Goal: Task Accomplishment & Management: Complete application form

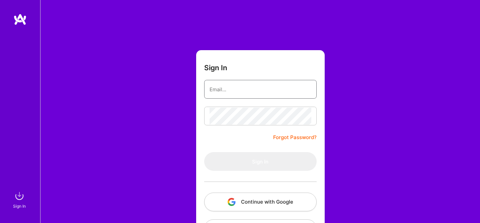
type input "[EMAIL_ADDRESS][DOMAIN_NAME]"
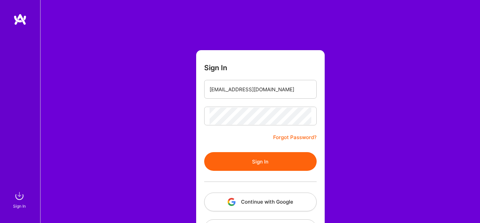
click at [259, 160] on button "Sign In" at bounding box center [260, 161] width 112 height 19
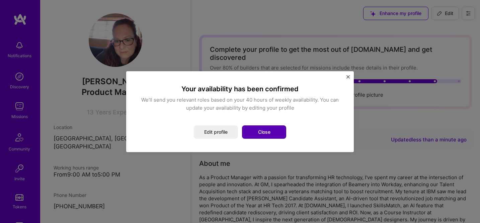
click at [269, 132] on button "Close" at bounding box center [264, 131] width 44 height 13
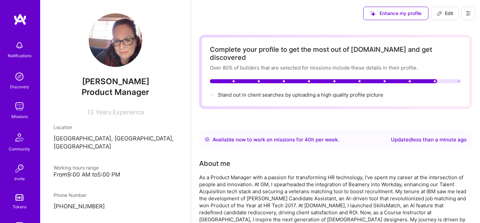
click at [215, 91] on div "Stand out in client searches by uploading a high quality profile picture" at bounding box center [335, 94] width 251 height 7
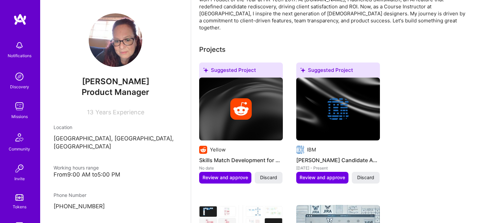
scroll to position [237, 0]
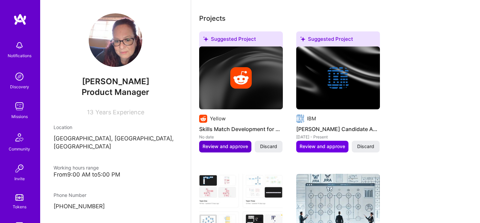
click at [219, 143] on span "Review and approve" at bounding box center [224, 146] width 45 height 7
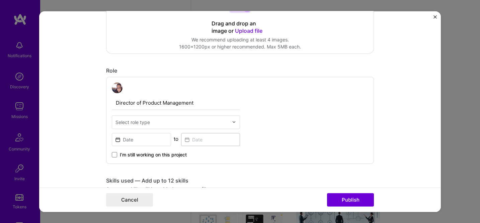
scroll to position [169, 0]
click at [184, 124] on input "text" at bounding box center [171, 121] width 113 height 7
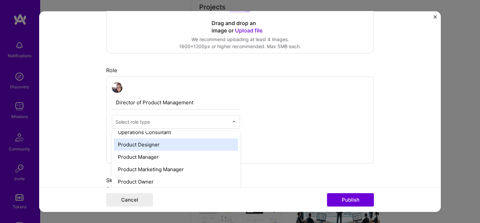
scroll to position [602, 0]
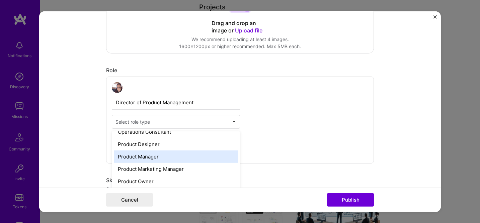
click at [166, 158] on div "Product Manager" at bounding box center [176, 156] width 124 height 12
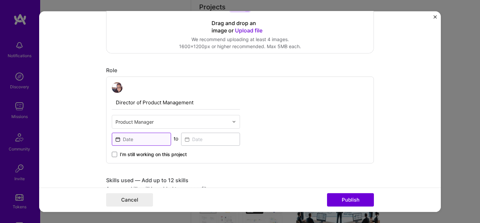
click at [133, 137] on input at bounding box center [141, 138] width 59 height 13
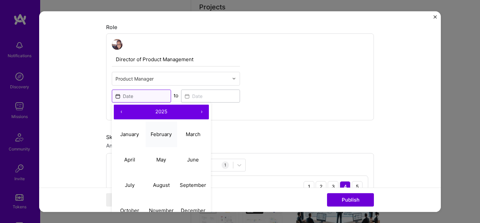
scroll to position [221, 0]
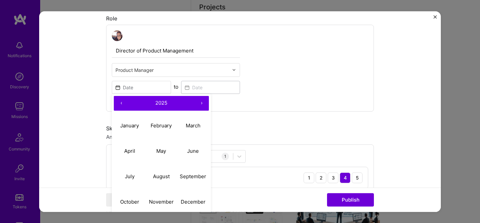
click at [119, 106] on button "‹" at bounding box center [121, 103] width 15 height 15
click at [166, 153] on abbr "May" at bounding box center [161, 151] width 10 height 6
type input "[DATE]"
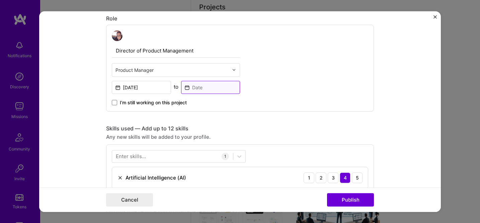
click at [190, 90] on input at bounding box center [210, 87] width 59 height 13
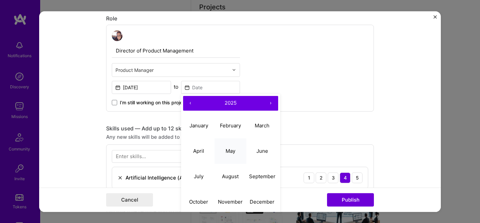
click at [228, 154] on abbr "May" at bounding box center [230, 151] width 10 height 6
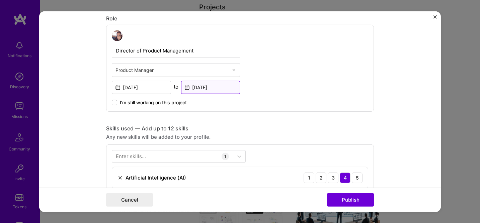
click at [203, 81] on input "[DATE]" at bounding box center [210, 87] width 59 height 13
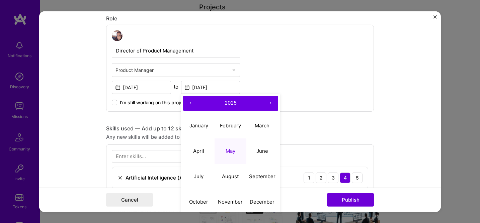
click at [188, 102] on button "‹" at bounding box center [190, 103] width 15 height 15
click at [232, 150] on abbr "May" at bounding box center [230, 151] width 10 height 6
type input "[DATE]"
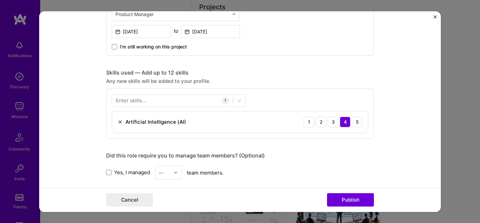
scroll to position [295, 0]
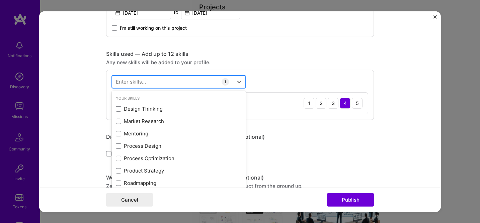
click at [185, 83] on div at bounding box center [172, 81] width 121 height 11
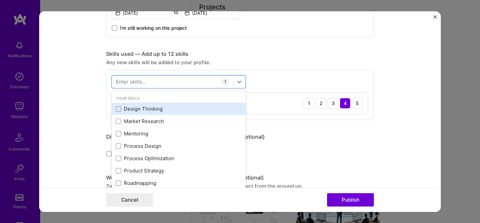
click at [140, 111] on div "Design Thinking" at bounding box center [179, 108] width 126 height 7
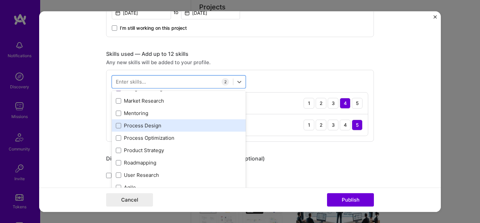
scroll to position [22, 0]
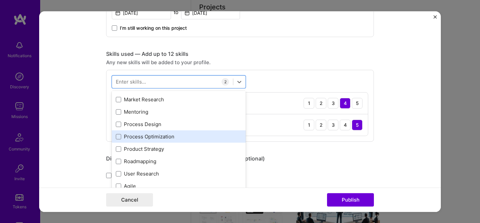
click at [134, 137] on div "Process Optimization" at bounding box center [179, 136] width 126 height 7
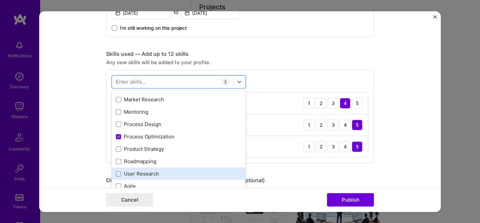
click at [133, 174] on div "User Research" at bounding box center [179, 173] width 126 height 7
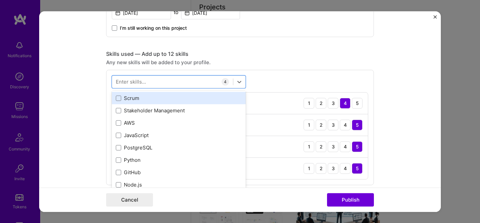
scroll to position [424, 0]
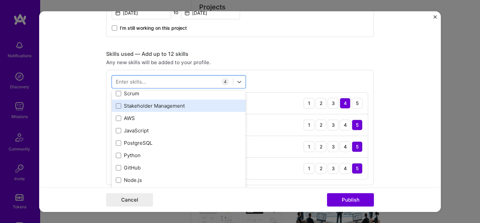
click at [133, 105] on div "Stakeholder Management" at bounding box center [179, 105] width 126 height 7
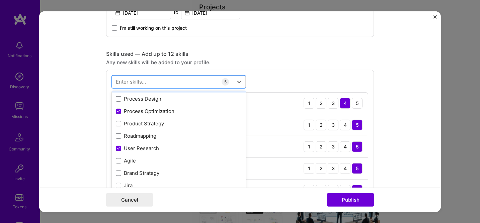
scroll to position [52, 0]
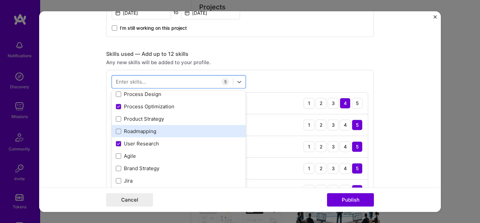
click at [141, 133] on div "Roadmapping" at bounding box center [179, 131] width 126 height 7
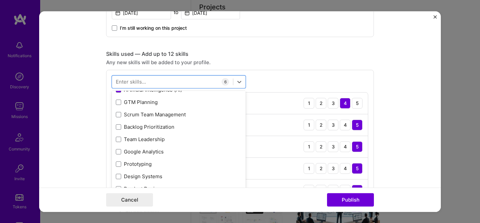
scroll to position [279, 0]
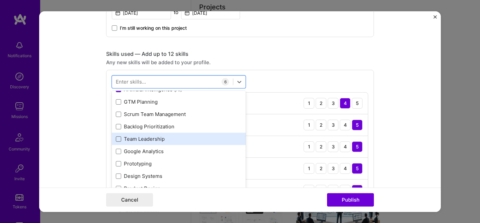
click at [119, 139] on span at bounding box center [118, 138] width 5 height 5
click at [0, 0] on input "checkbox" at bounding box center [0, 0] width 0 height 0
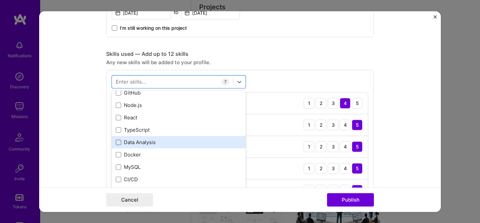
scroll to position [524, 0]
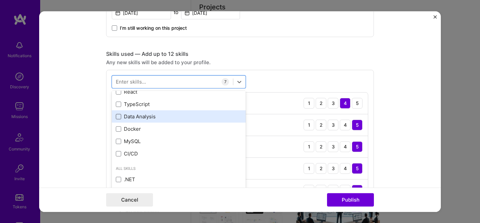
click at [120, 118] on span at bounding box center [118, 116] width 5 height 5
click at [0, 0] on input "checkbox" at bounding box center [0, 0] width 0 height 0
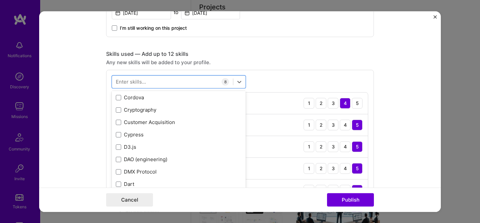
scroll to position [1475, 0]
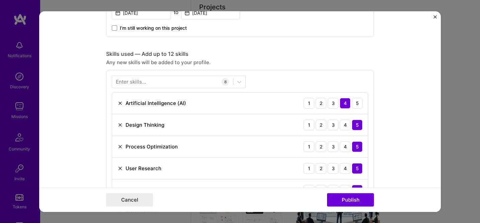
click at [139, 83] on div "Enter skills..." at bounding box center [131, 81] width 30 height 7
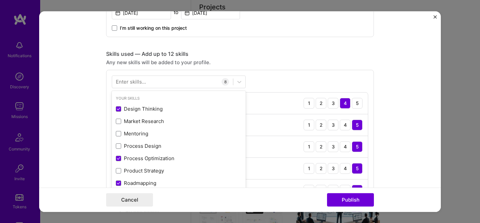
click at [136, 84] on div "Enter skills..." at bounding box center [131, 81] width 30 height 7
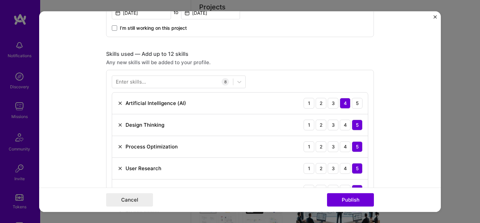
click at [136, 84] on div "Enter skills..." at bounding box center [131, 81] width 30 height 7
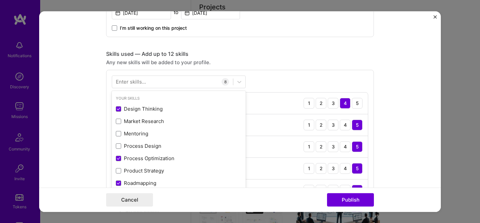
click at [126, 80] on div "Enter skills..." at bounding box center [131, 81] width 30 height 7
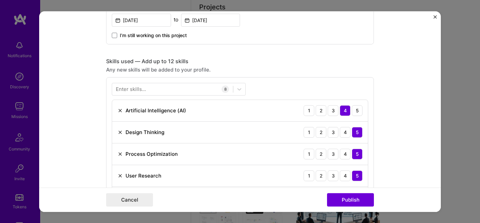
scroll to position [289, 0]
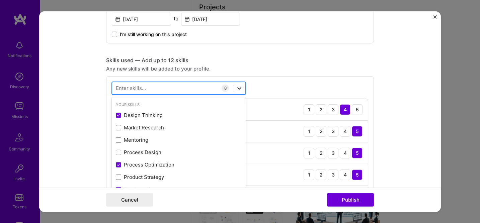
click at [241, 89] on icon at bounding box center [239, 88] width 7 height 7
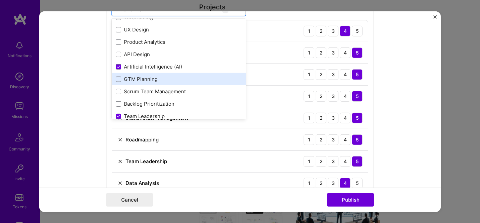
scroll to position [230, 0]
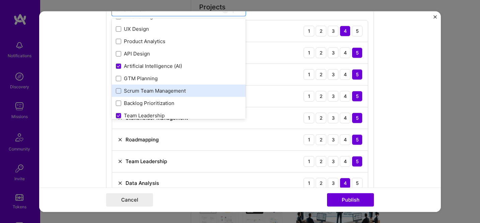
click at [174, 93] on div "Scrum Team Management" at bounding box center [179, 90] width 126 height 7
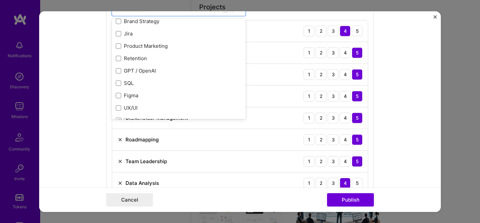
scroll to position [124, 0]
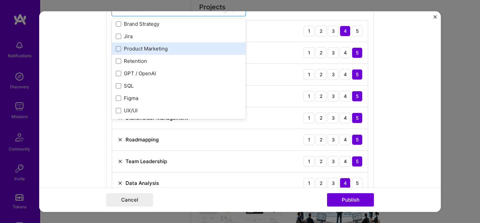
click at [127, 50] on div "Product Marketing" at bounding box center [179, 48] width 126 height 7
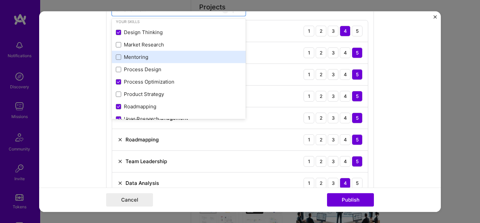
scroll to position [0, 0]
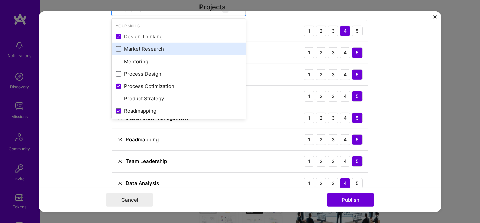
click at [142, 53] on div "Market Research" at bounding box center [179, 48] width 126 height 7
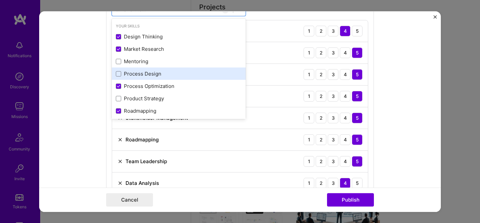
click at [138, 75] on div "Process Design" at bounding box center [179, 73] width 126 height 7
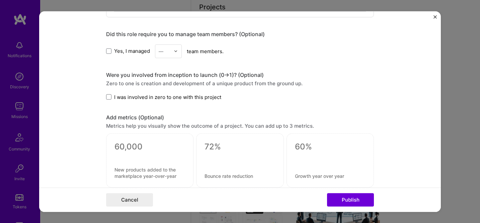
scroll to position [631, 0]
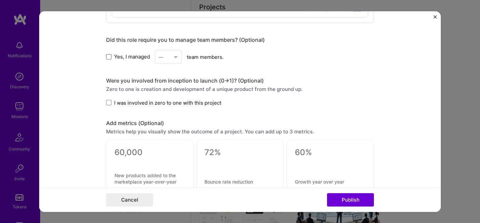
click at [109, 56] on span at bounding box center [108, 56] width 5 height 5
click at [0, 0] on input "Yes, I managed" at bounding box center [0, 0] width 0 height 0
click at [180, 55] on div at bounding box center [178, 56] width 8 height 13
click at [164, 101] on div "3" at bounding box center [168, 99] width 23 height 12
click at [108, 104] on span at bounding box center [108, 102] width 5 height 5
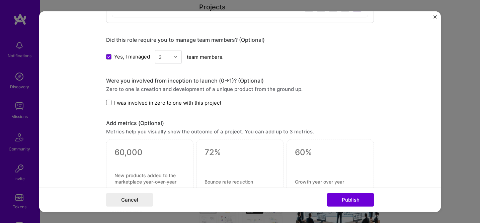
click at [0, 0] on input "I was involved in zero to one with this project" at bounding box center [0, 0] width 0 height 0
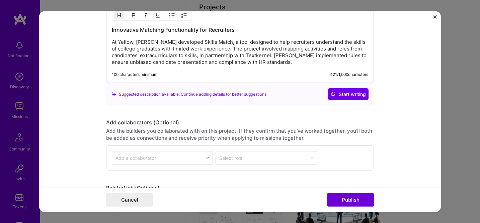
scroll to position [887, 0]
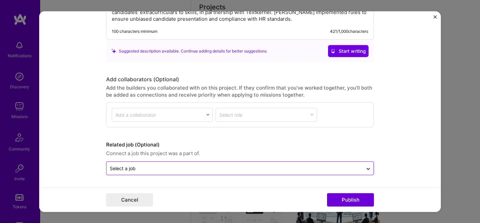
click at [182, 169] on input "text" at bounding box center [235, 168] width 250 height 7
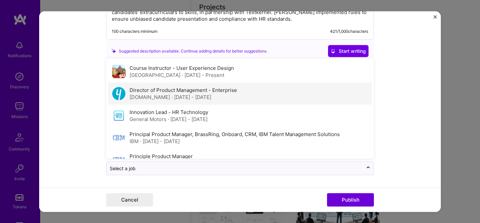
click at [189, 92] on label "Director of Product Management - Enterprise" at bounding box center [182, 90] width 107 height 6
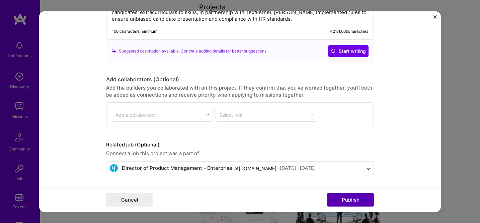
click at [359, 203] on button "Publish" at bounding box center [350, 199] width 47 height 13
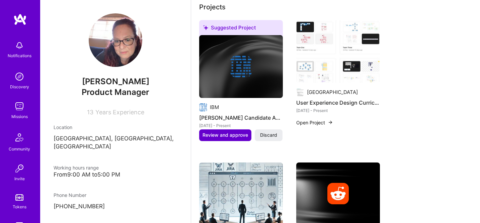
click at [230, 132] on span "Review and approve" at bounding box center [224, 135] width 45 height 7
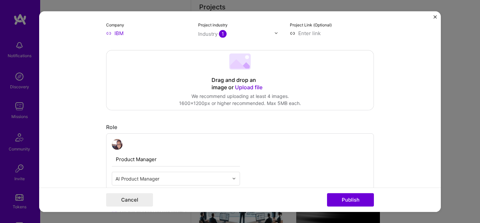
scroll to position [113, 0]
click at [247, 89] on span "Upload file" at bounding box center [248, 86] width 27 height 7
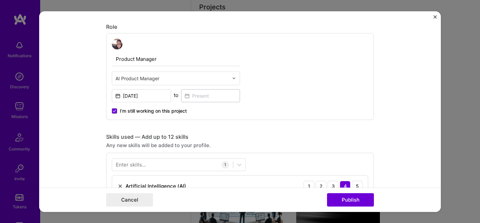
scroll to position [364, 0]
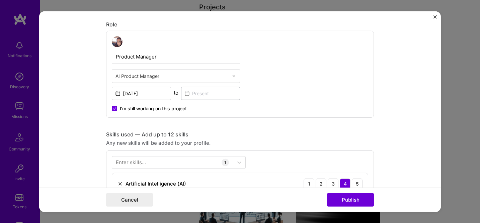
click at [114, 109] on icon at bounding box center [114, 108] width 3 height 2
click at [0, 0] on input "I’m still working on this project" at bounding box center [0, 0] width 0 height 0
click at [207, 98] on input at bounding box center [210, 93] width 59 height 13
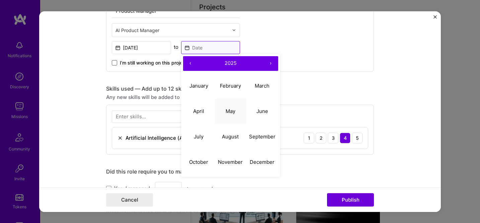
scroll to position [412, 0]
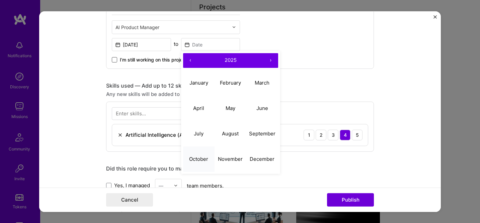
click at [195, 157] on abbr "October" at bounding box center [198, 159] width 19 height 6
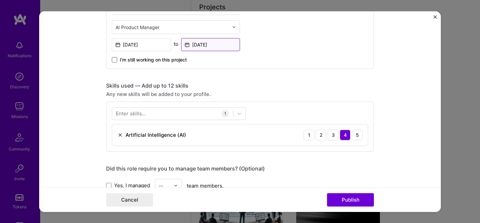
click at [211, 45] on input "[DATE]" at bounding box center [210, 44] width 59 height 13
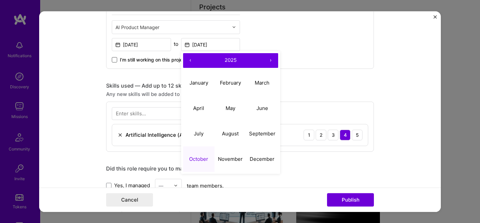
click at [189, 60] on button "‹" at bounding box center [190, 60] width 15 height 15
click at [265, 136] on abbr "September" at bounding box center [262, 133] width 26 height 6
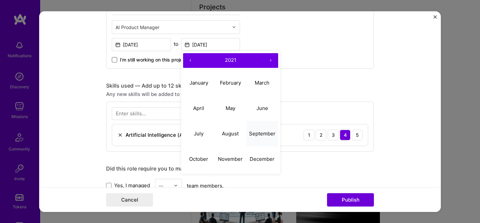
type input "[DATE]"
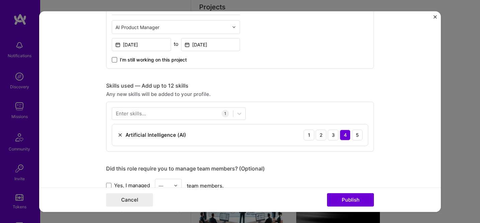
click at [144, 113] on div "Enter skills..." at bounding box center [131, 113] width 30 height 7
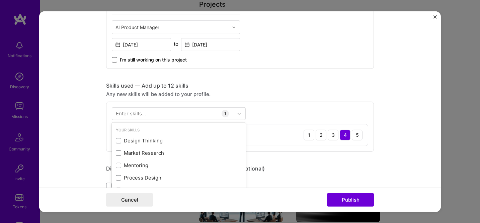
scroll to position [252, 0]
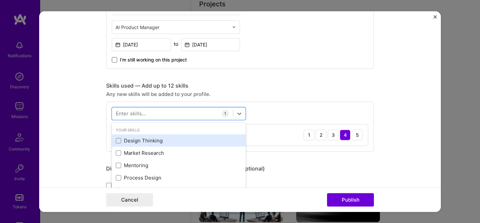
click at [163, 142] on div "Design Thinking" at bounding box center [179, 140] width 126 height 7
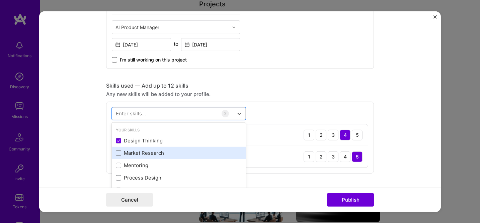
click at [163, 153] on div "Market Research" at bounding box center [179, 153] width 126 height 7
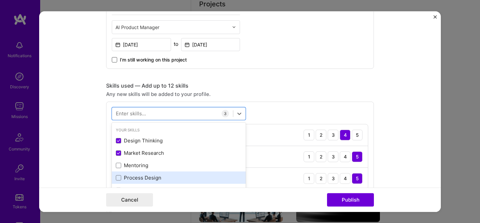
click at [161, 181] on div "Process Design" at bounding box center [179, 177] width 126 height 7
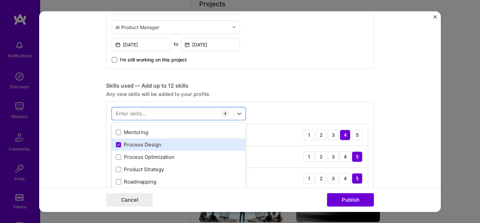
scroll to position [45, 0]
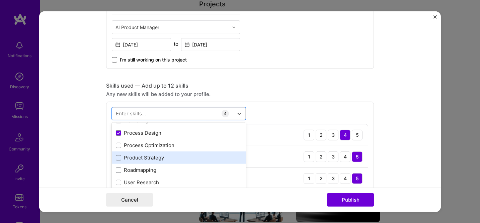
click at [157, 161] on div "Product Strategy" at bounding box center [179, 157] width 126 height 7
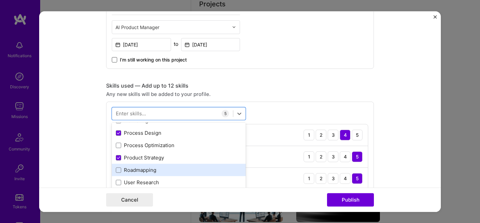
click at [155, 171] on div "Roadmapping" at bounding box center [179, 170] width 126 height 7
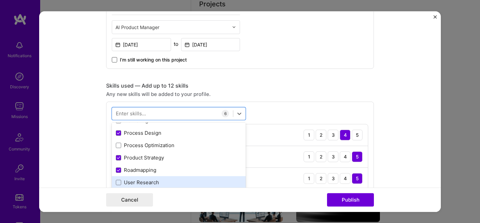
click at [153, 182] on div "User Research" at bounding box center [179, 182] width 126 height 7
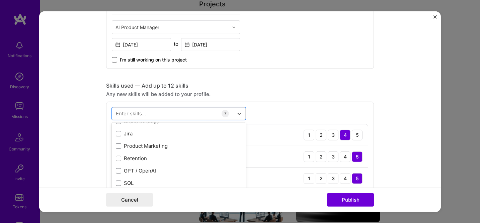
scroll to position [134, 0]
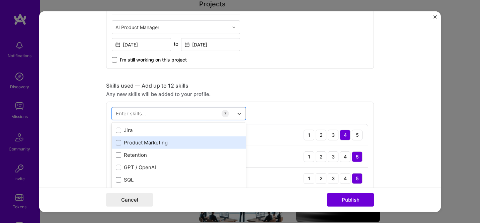
drag, startPoint x: 155, startPoint y: 149, endPoint x: 155, endPoint y: 142, distance: 7.0
click at [155, 142] on div "Product Marketing" at bounding box center [179, 142] width 126 height 7
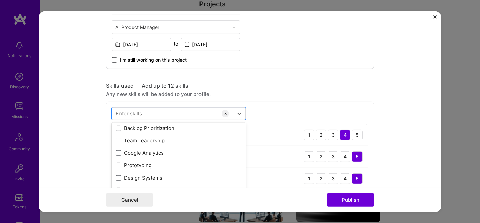
scroll to position [312, 0]
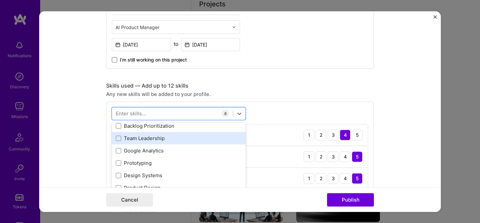
click at [151, 142] on div "Team Leadership" at bounding box center [179, 138] width 126 height 7
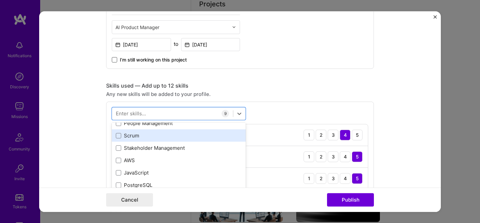
scroll to position [413, 0]
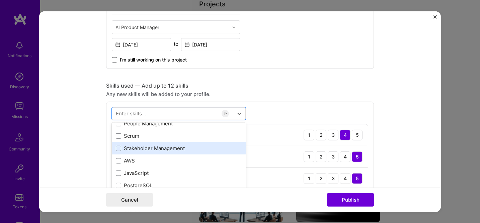
click at [151, 149] on div "Stakeholder Management" at bounding box center [179, 148] width 126 height 7
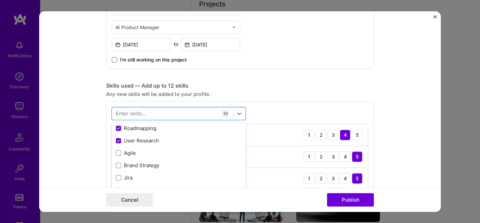
scroll to position [91, 0]
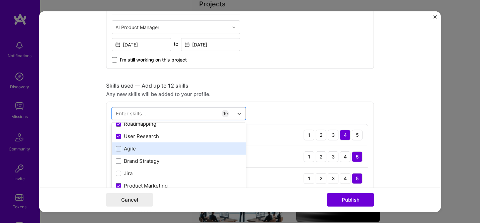
click at [148, 153] on div "Agile" at bounding box center [179, 148] width 134 height 12
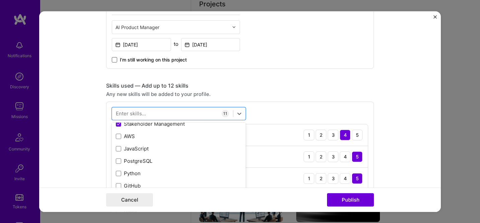
scroll to position [438, 0]
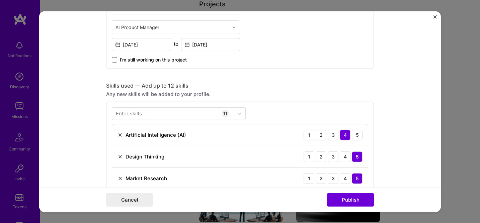
click at [284, 88] on div "Skills used — Add up to 12 skills" at bounding box center [240, 85] width 268 height 7
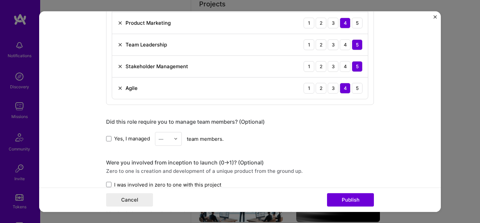
scroll to position [699, 0]
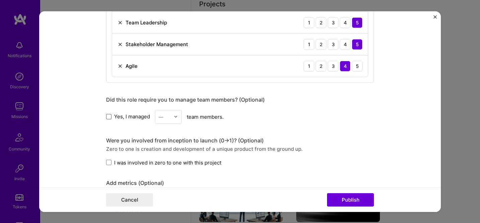
click at [110, 117] on span at bounding box center [108, 116] width 5 height 5
click at [0, 0] on input "Yes, I managed" at bounding box center [0, 0] width 0 height 0
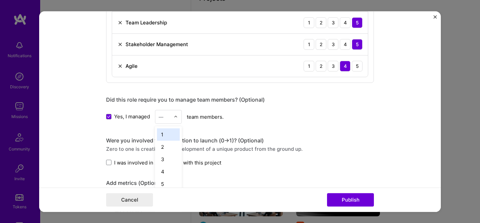
click at [178, 118] on img at bounding box center [176, 117] width 4 height 4
click at [169, 149] on div "2" at bounding box center [168, 146] width 23 height 12
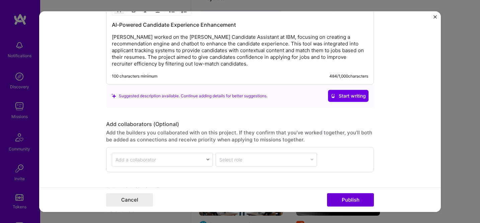
scroll to position [1021, 0]
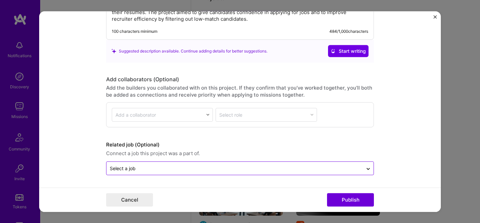
click at [183, 169] on input "text" at bounding box center [235, 168] width 250 height 7
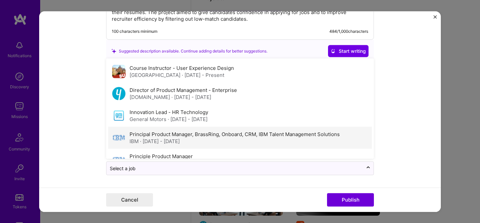
click at [180, 143] on span "· [DATE] - [DATE]" at bounding box center [160, 141] width 40 height 6
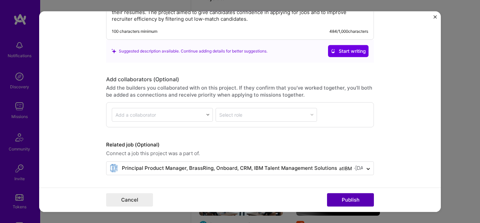
click at [358, 202] on button "Publish" at bounding box center [350, 199] width 47 height 13
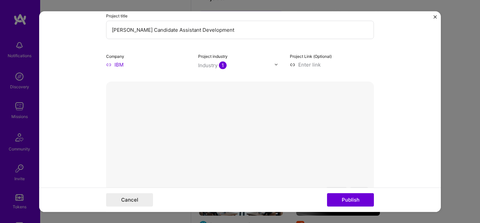
scroll to position [74, 0]
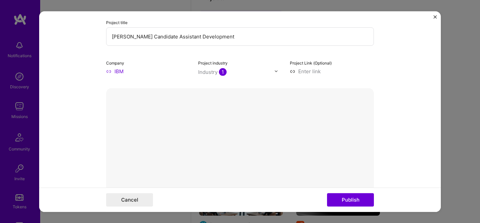
click at [359, 194] on button "Done" at bounding box center [359, 200] width 19 height 12
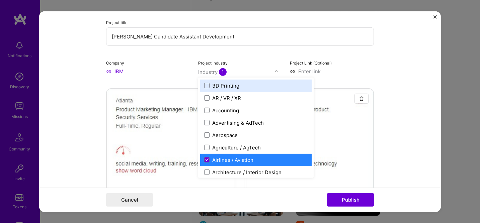
click at [224, 71] on span "1" at bounding box center [223, 72] width 8 height 8
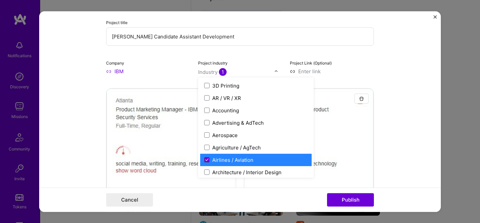
click at [205, 162] on span at bounding box center [206, 159] width 5 height 5
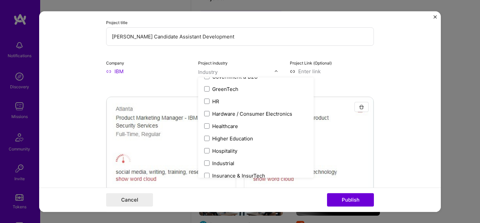
scroll to position [797, 0]
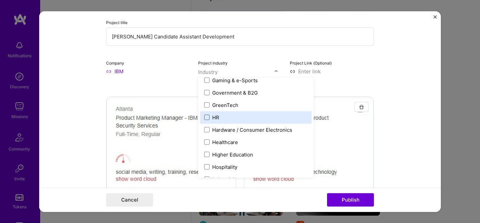
click at [204, 116] on span at bounding box center [206, 117] width 5 height 5
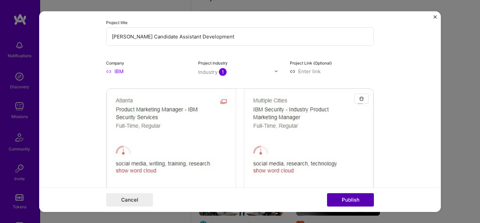
click at [355, 201] on button "Publish" at bounding box center [350, 199] width 47 height 13
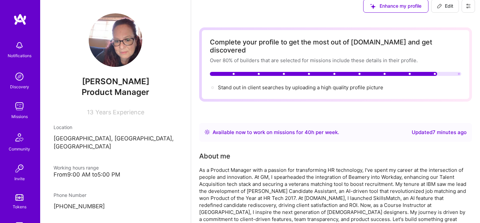
scroll to position [0, 0]
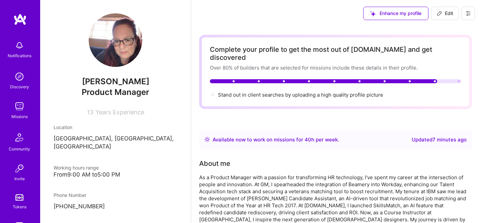
click at [123, 39] on img at bounding box center [116, 40] width 54 height 54
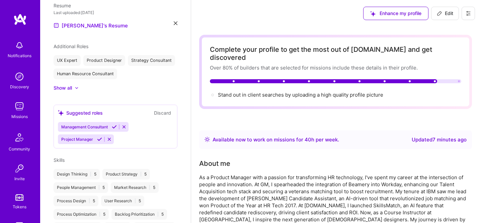
scroll to position [222, 0]
click at [77, 86] on icon at bounding box center [76, 87] width 3 height 2
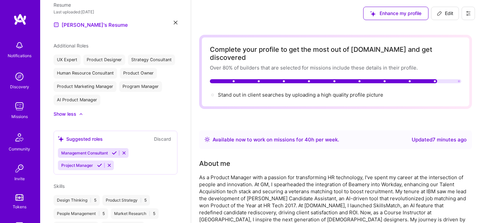
click at [75, 95] on div "AI Product Manager" at bounding box center [77, 100] width 47 height 11
click at [77, 95] on div "AI Product Manager" at bounding box center [77, 100] width 47 height 11
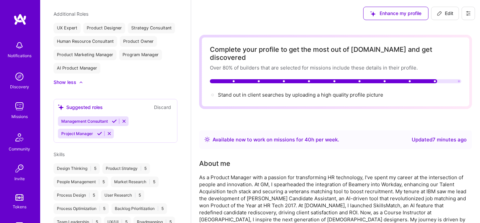
scroll to position [256, 0]
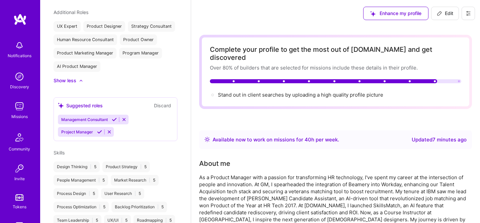
click at [127, 125] on div "Management Consultant Project Manager" at bounding box center [115, 126] width 115 height 22
click at [142, 48] on div "Program Manager" at bounding box center [140, 53] width 43 height 11
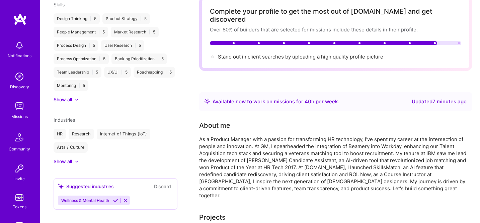
scroll to position [45, 0]
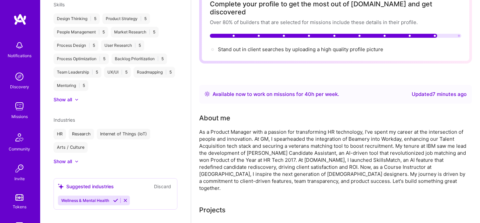
click at [117, 198] on icon at bounding box center [115, 200] width 5 height 5
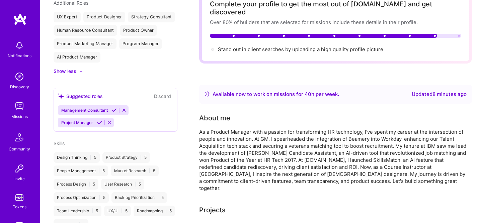
scroll to position [228, 0]
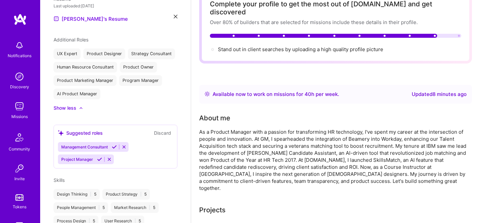
click at [116, 144] on icon at bounding box center [114, 146] width 5 height 5
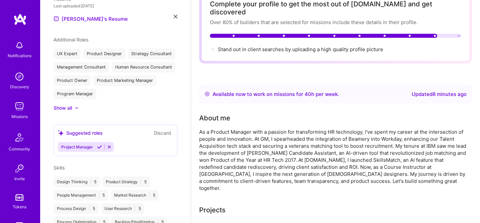
click at [100, 144] on icon at bounding box center [99, 146] width 5 height 5
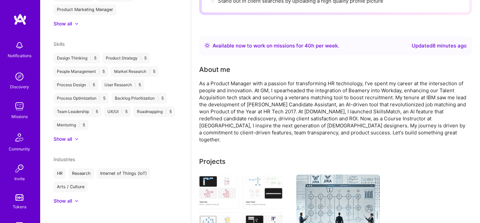
scroll to position [95, 0]
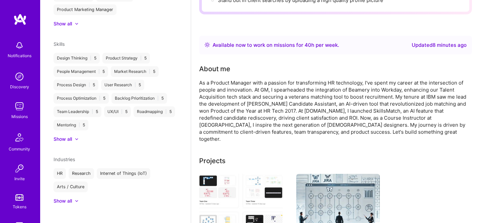
click at [68, 198] on div "Show all" at bounding box center [63, 201] width 18 height 7
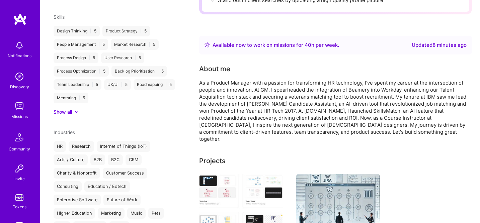
scroll to position [344, 0]
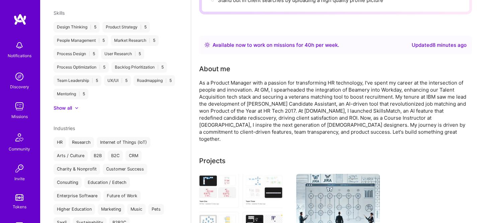
click at [134, 164] on div "Customer Success" at bounding box center [125, 169] width 44 height 11
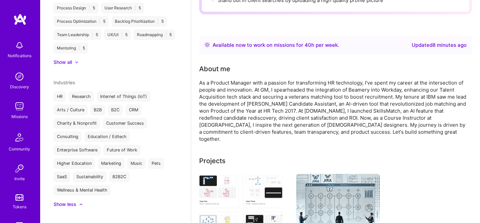
scroll to position [393, 0]
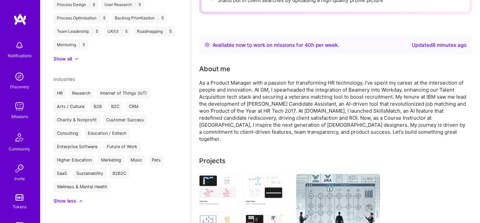
click at [73, 198] on div "Show less" at bounding box center [65, 201] width 23 height 7
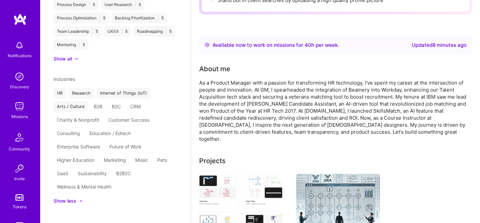
scroll to position [313, 0]
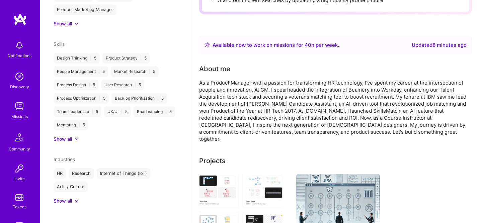
click at [106, 180] on div "HR Research Internet of Things (IoT) Arts / Culture" at bounding box center [116, 180] width 124 height 24
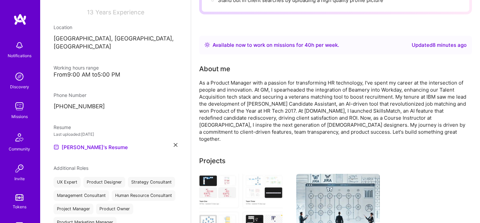
scroll to position [0, 0]
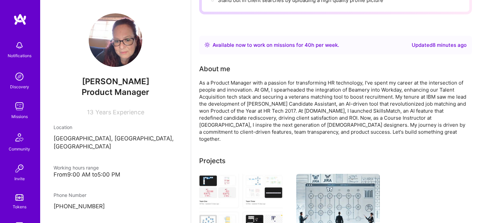
click at [19, 112] on img at bounding box center [19, 106] width 13 height 13
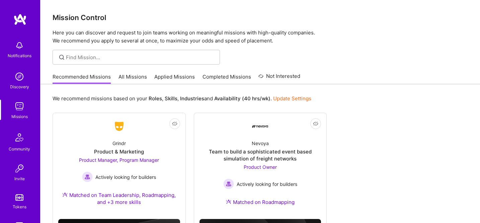
click at [165, 80] on link "Applied Missions" at bounding box center [174, 78] width 40 height 11
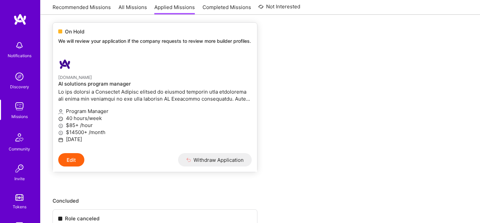
scroll to position [271, 0]
click at [232, 102] on p at bounding box center [154, 95] width 193 height 14
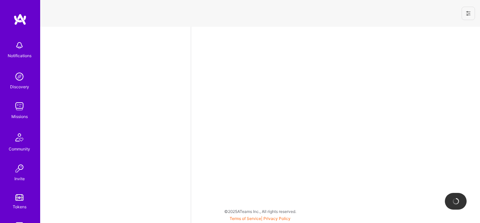
select select "US"
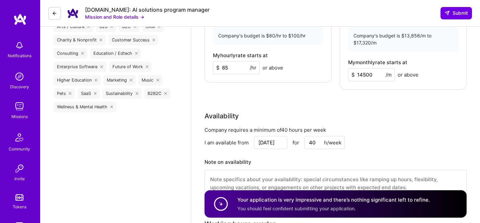
scroll to position [738, 0]
